Goal: Task Accomplishment & Management: Use online tool/utility

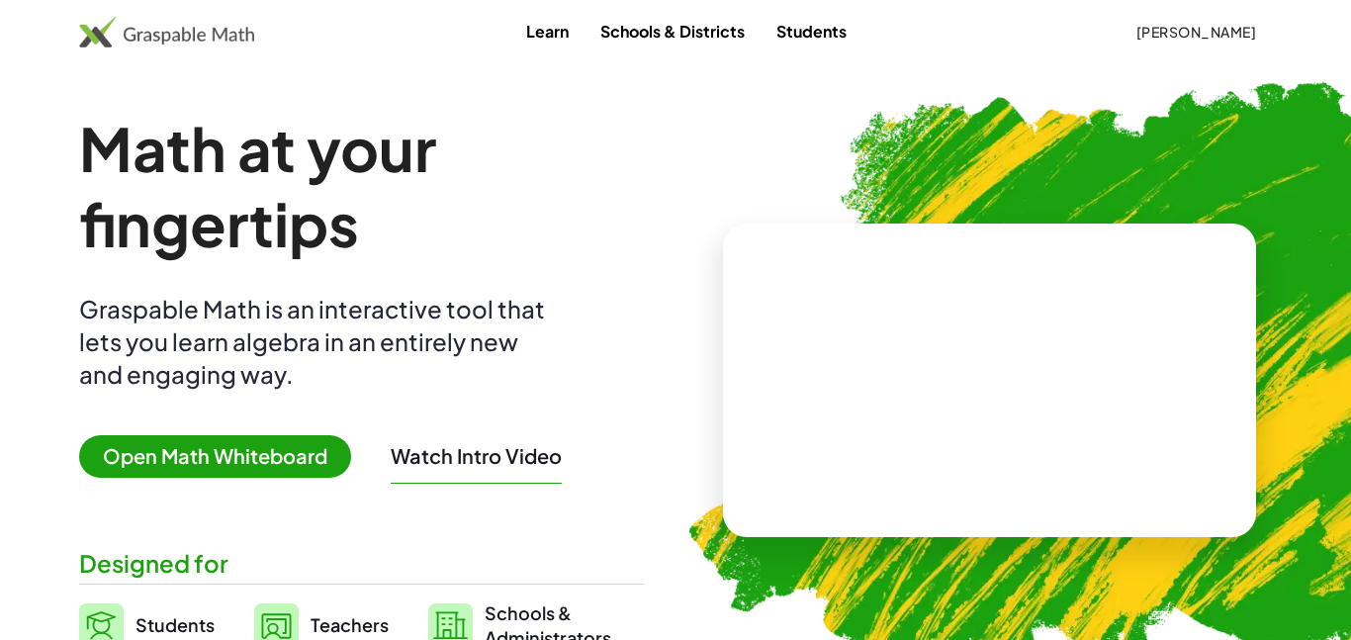
click at [1177, 28] on span "[PERSON_NAME]" at bounding box center [1195, 32] width 121 height 18
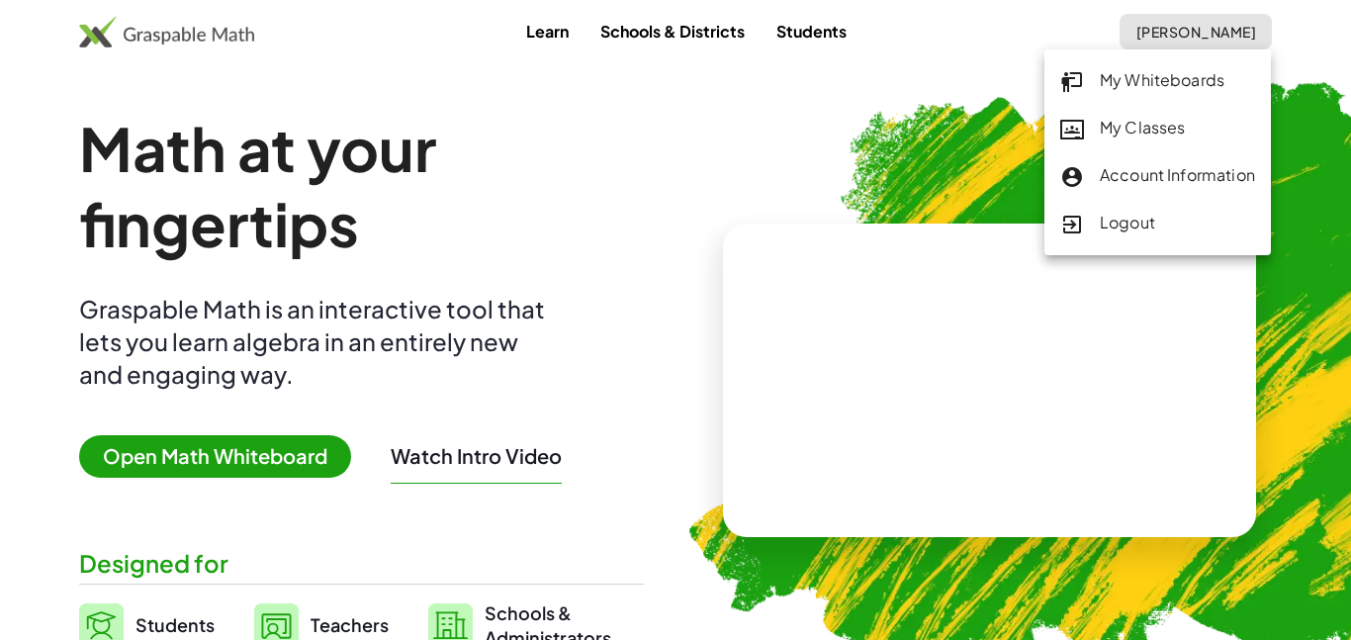
click at [1155, 122] on div "My Classes" at bounding box center [1157, 129] width 195 height 26
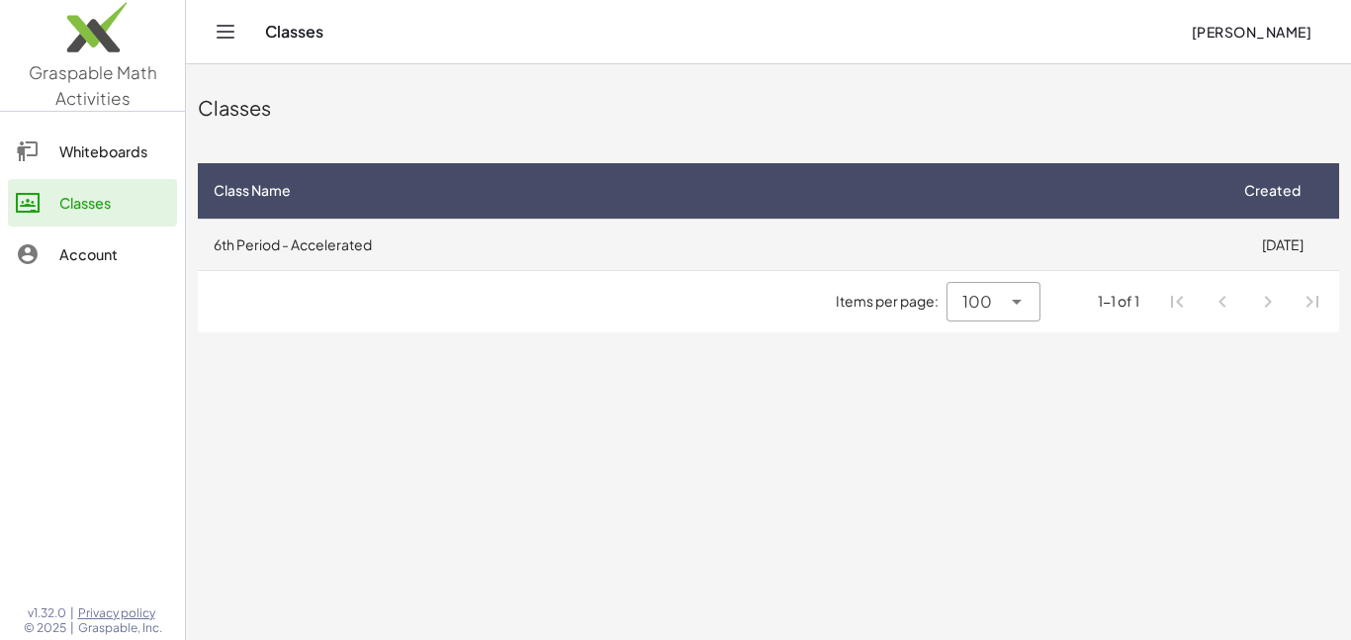
click at [486, 252] on td "6th Period - Accelerated" at bounding box center [711, 244] width 1027 height 51
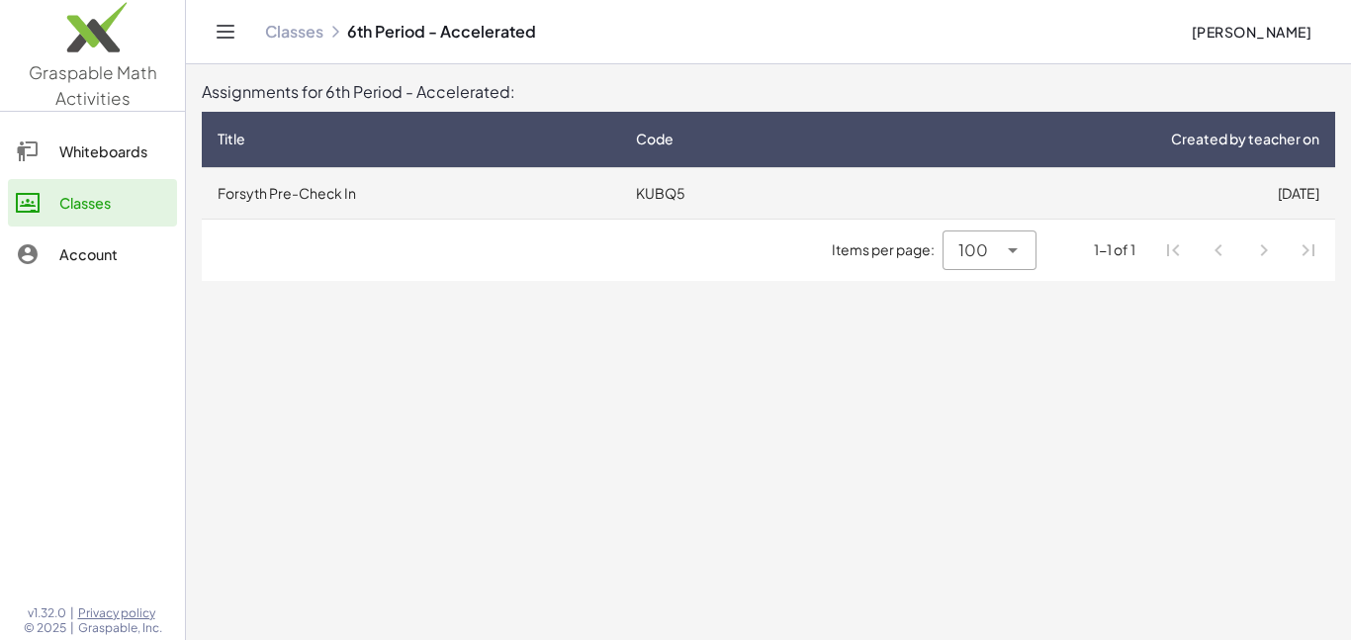
click at [391, 203] on td "Forsyth Pre-Check In" at bounding box center [411, 192] width 418 height 51
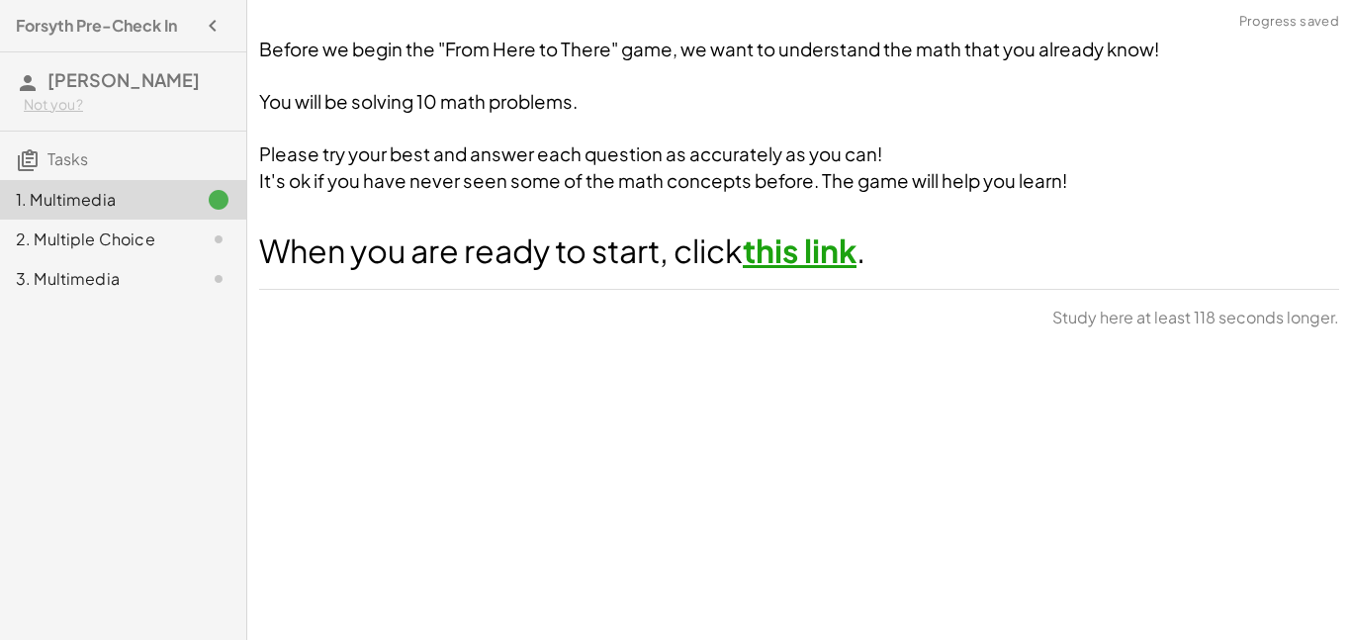
click at [838, 258] on link "this link" at bounding box center [800, 250] width 114 height 40
click at [176, 190] on div at bounding box center [202, 200] width 55 height 24
click at [163, 241] on div "2. Multiple Choice" at bounding box center [95, 239] width 159 height 24
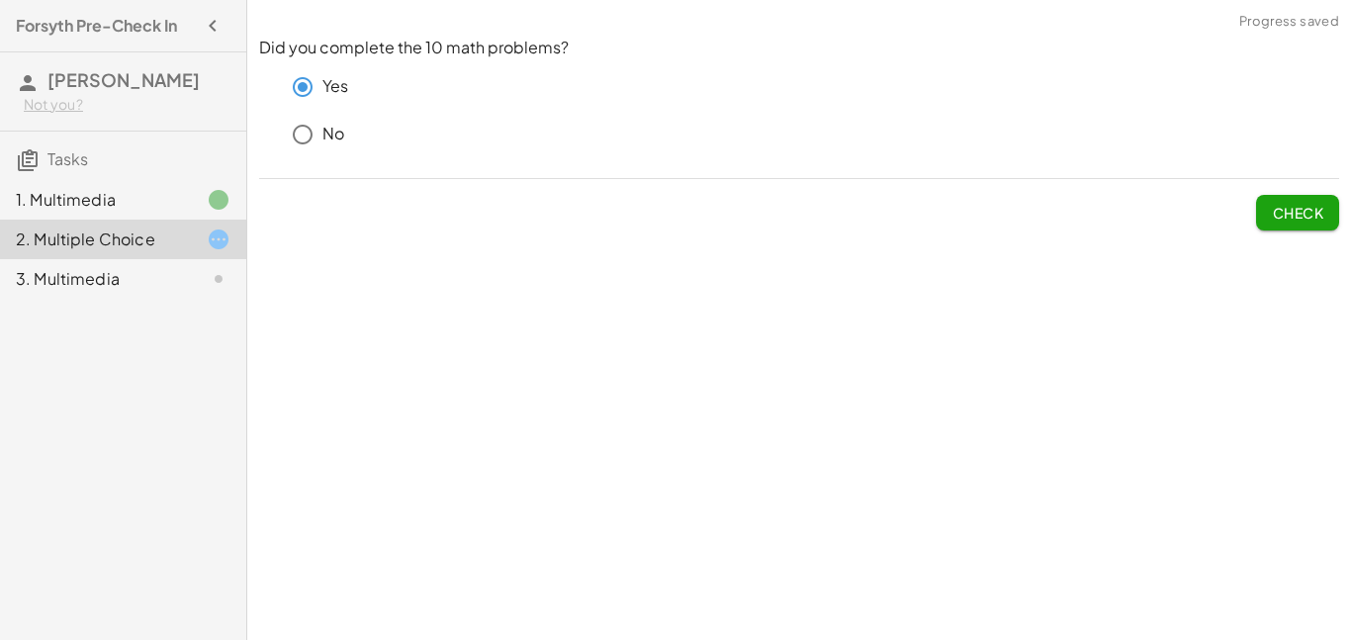
click at [1300, 208] on span "Check" at bounding box center [1297, 213] width 51 height 18
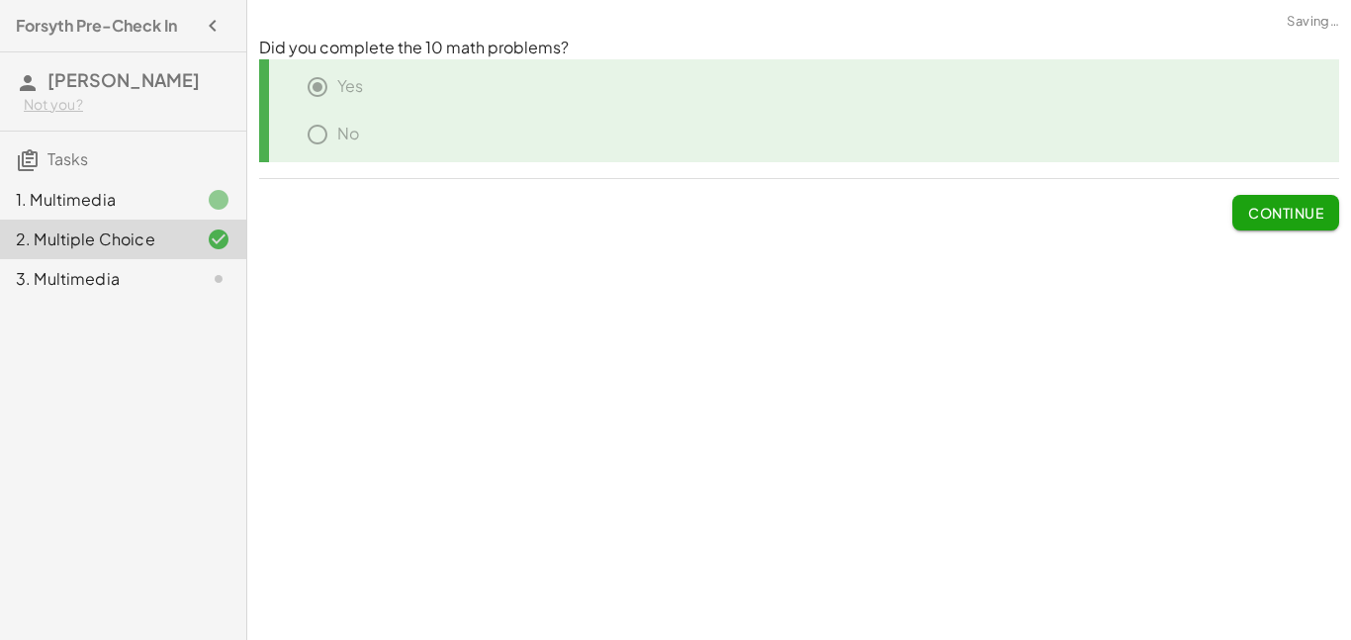
click at [142, 269] on div "3. Multimedia" at bounding box center [95, 279] width 159 height 24
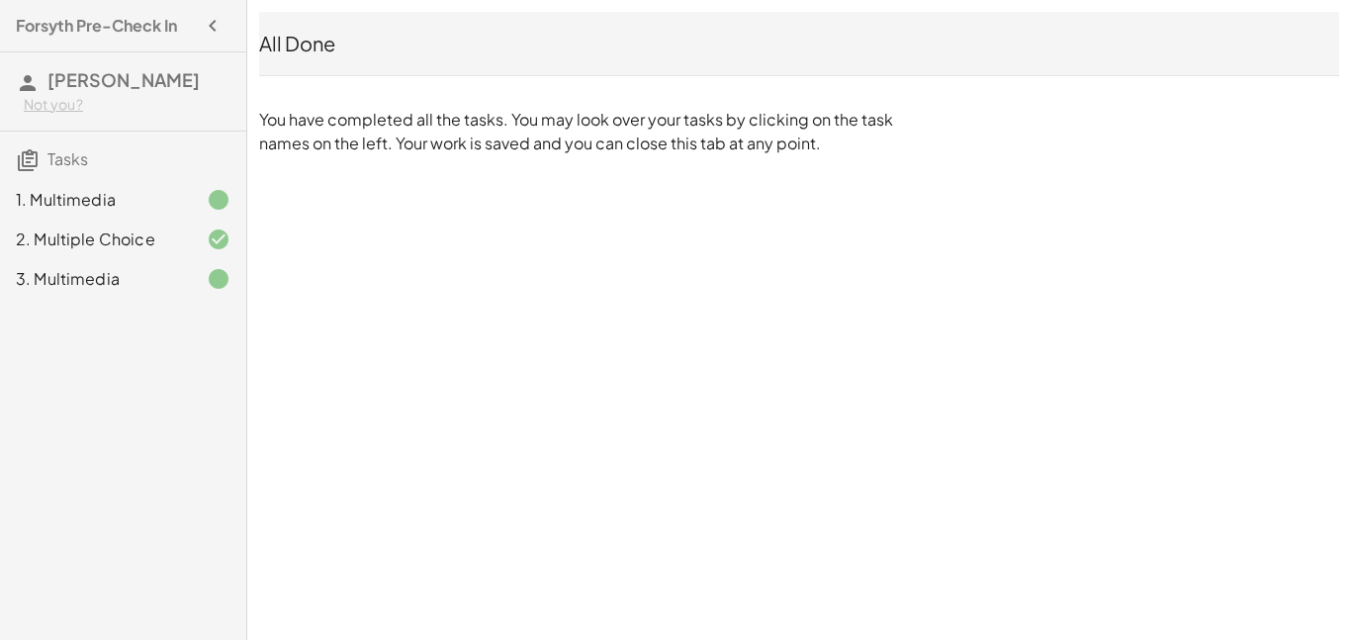
click at [175, 205] on div at bounding box center [202, 200] width 55 height 24
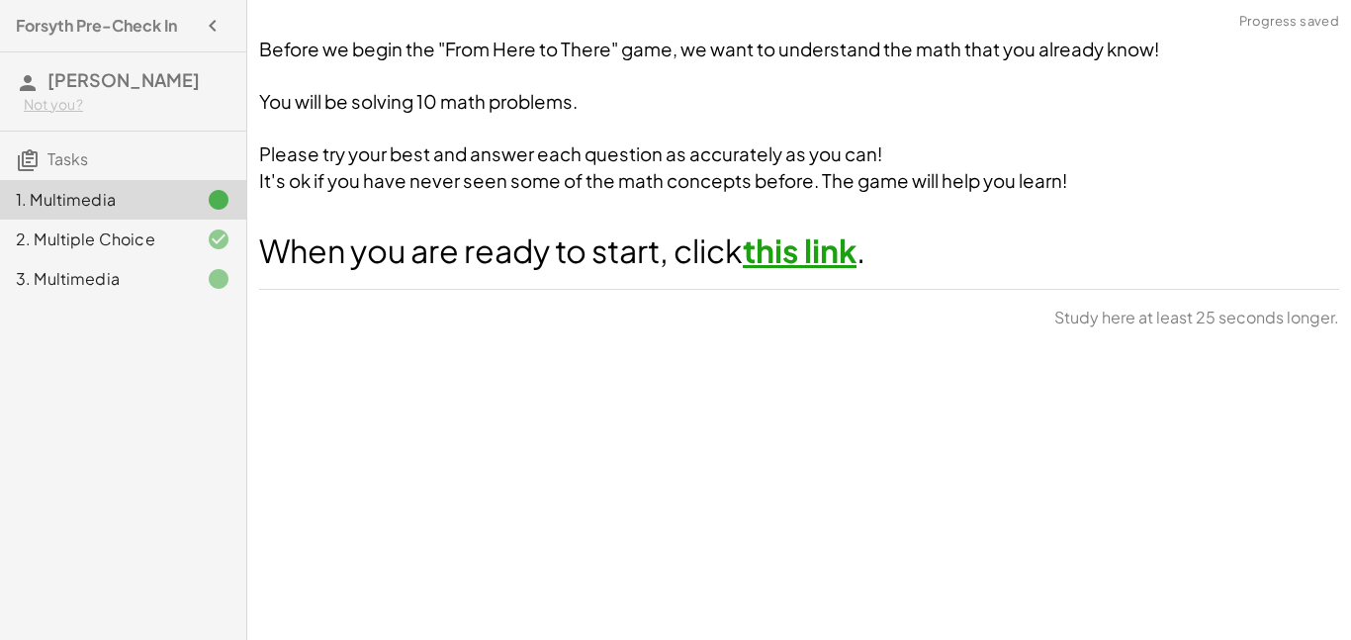
click at [125, 155] on h3 "Tasks" at bounding box center [123, 153] width 246 height 42
click at [51, 166] on span "Tasks" at bounding box center [67, 158] width 41 height 21
click at [83, 226] on div "2. Multiple Choice" at bounding box center [123, 240] width 246 height 40
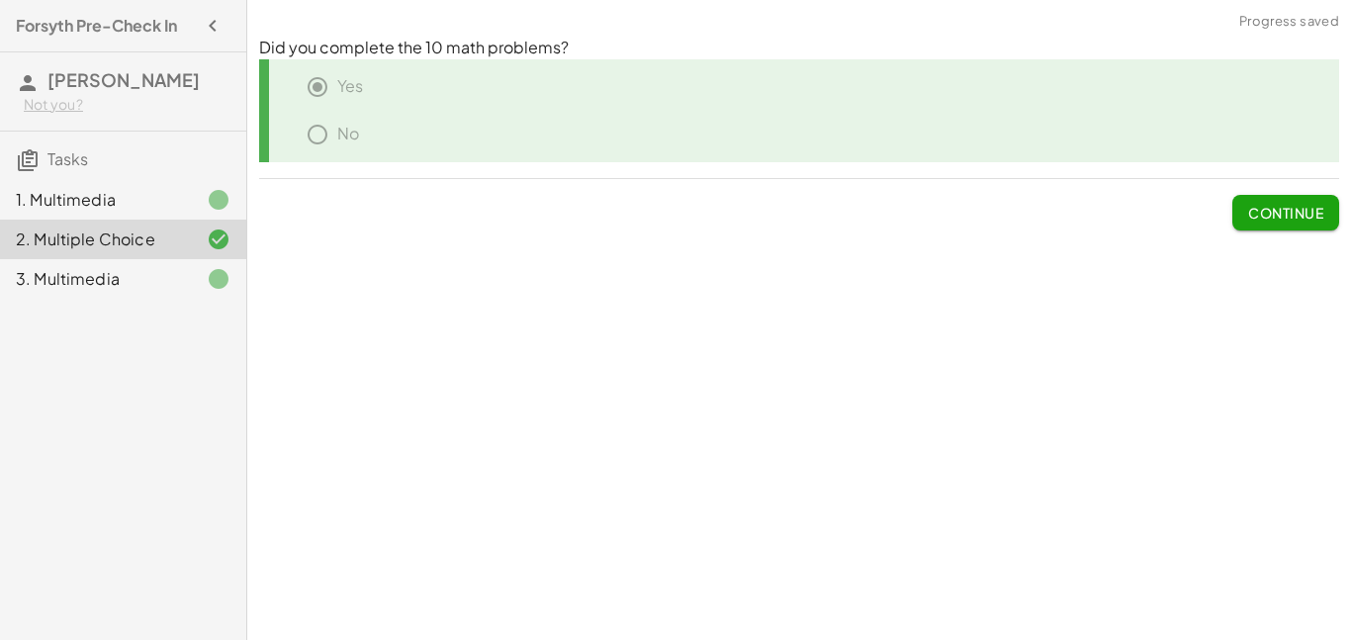
click at [86, 284] on div "3. Multimedia" at bounding box center [95, 279] width 159 height 24
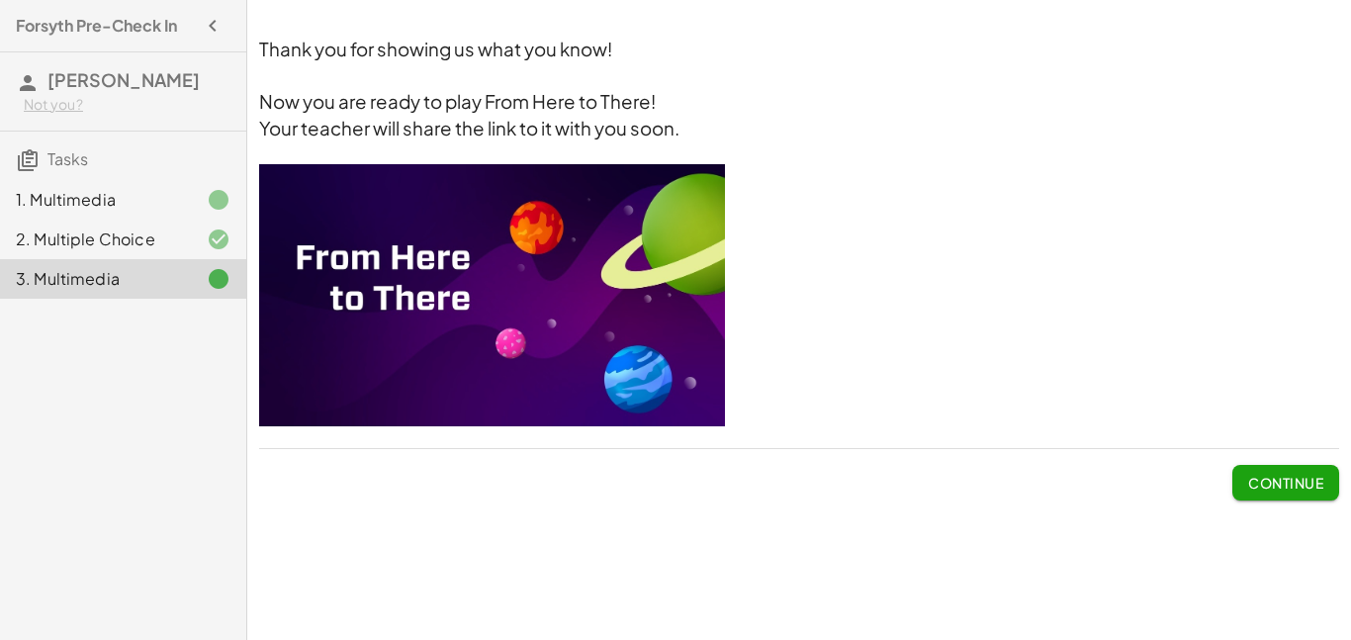
click at [1260, 486] on span "Continue" at bounding box center [1285, 483] width 75 height 18
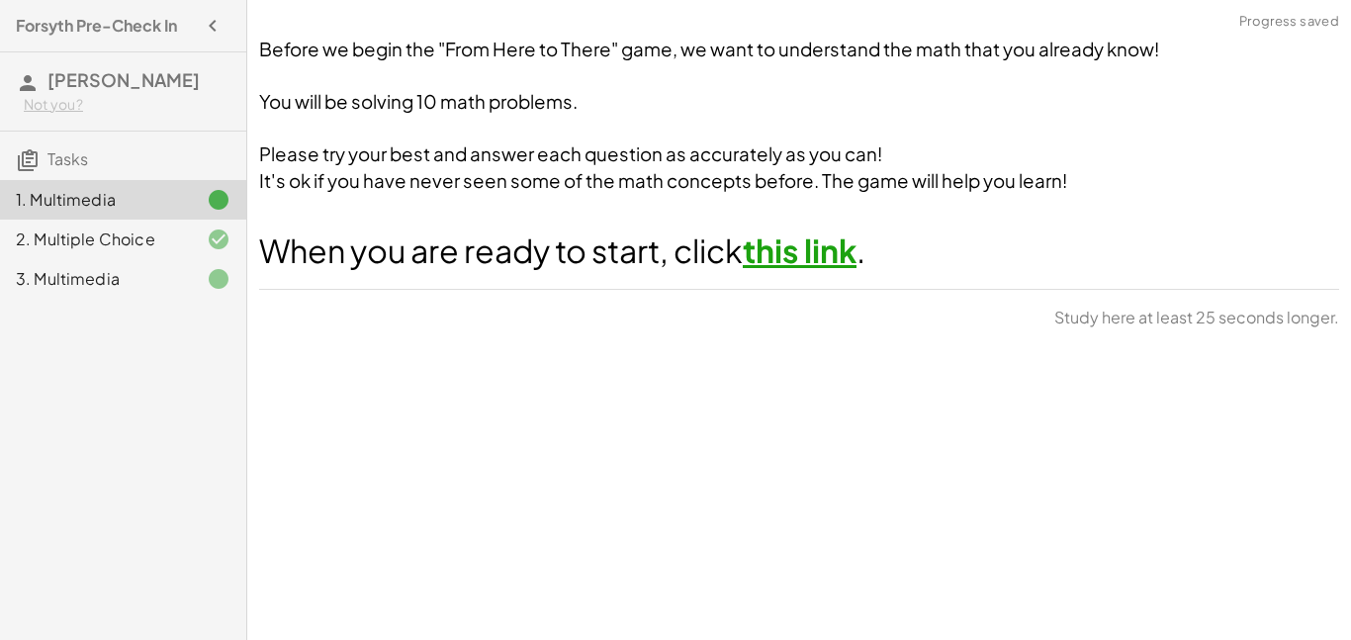
click at [85, 286] on div "3. Multimedia" at bounding box center [95, 279] width 159 height 24
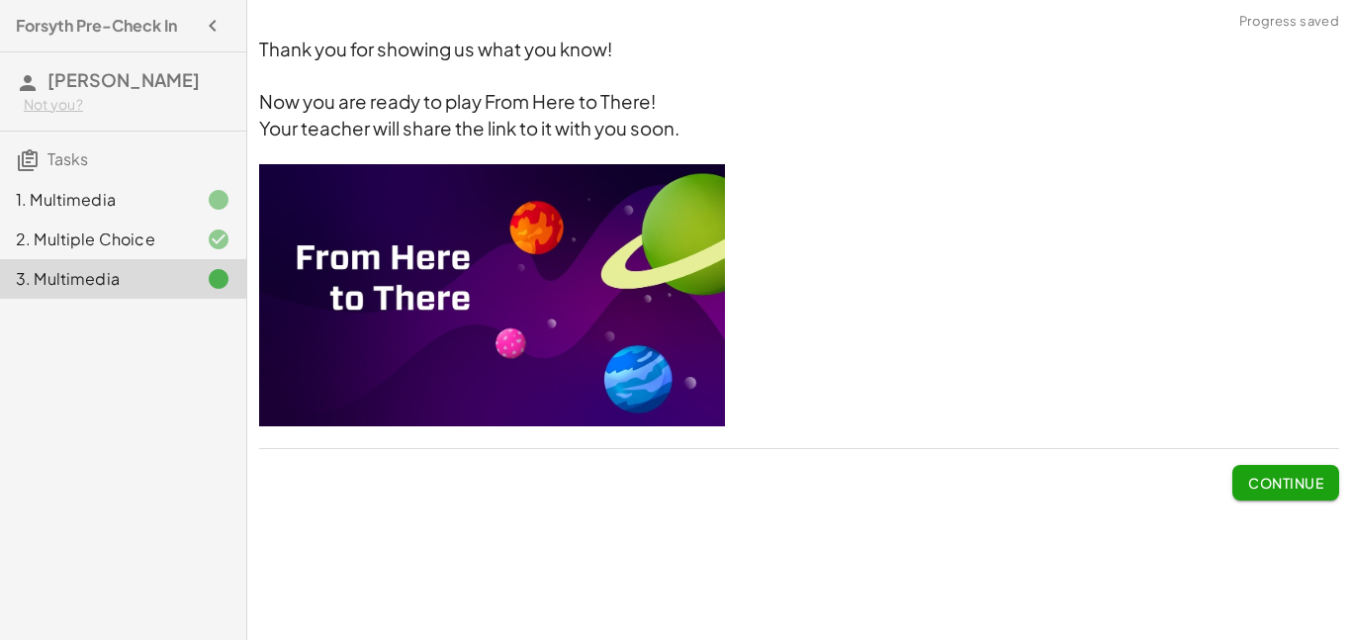
click at [306, 302] on img at bounding box center [492, 295] width 466 height 262
click at [389, 291] on img at bounding box center [492, 295] width 466 height 262
click at [177, 31] on h4 "Forsyth Pre-Check In" at bounding box center [96, 26] width 161 height 24
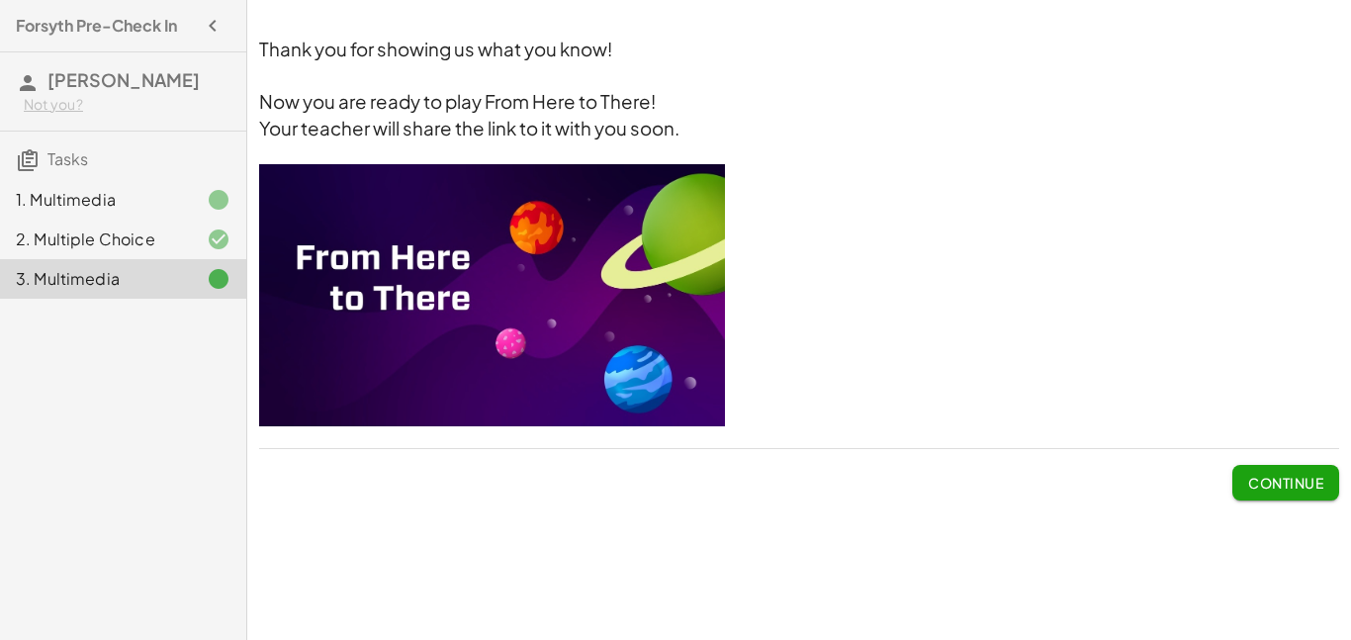
click at [211, 18] on icon "button" at bounding box center [213, 26] width 24 height 24
